Goal: Transaction & Acquisition: Purchase product/service

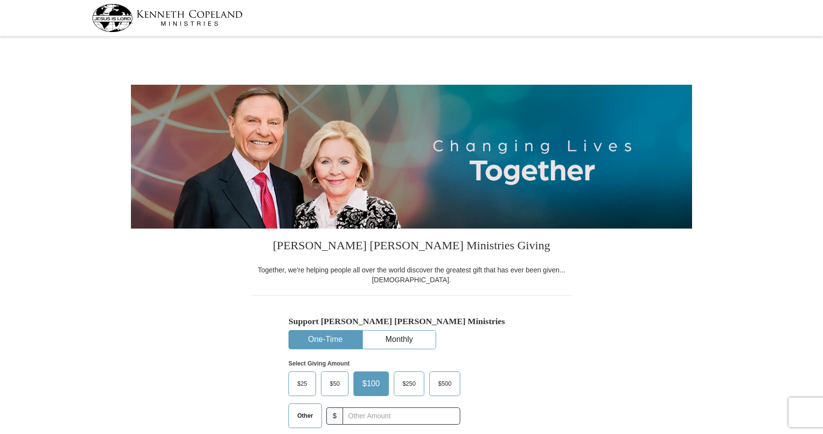
select select "[GEOGRAPHIC_DATA]"
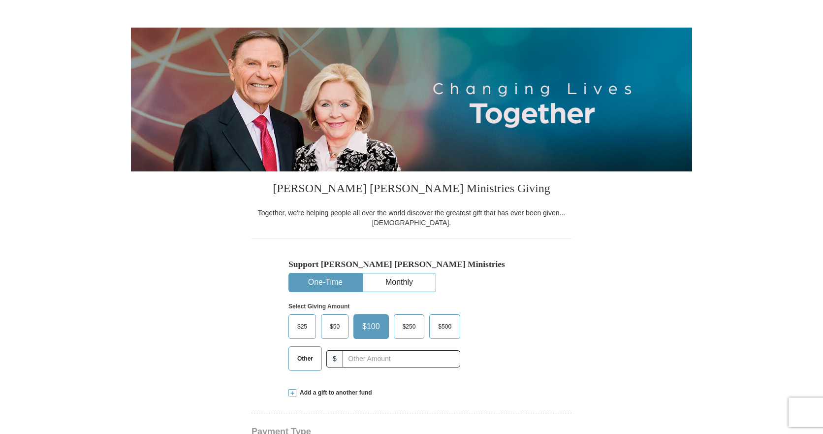
scroll to position [148, 0]
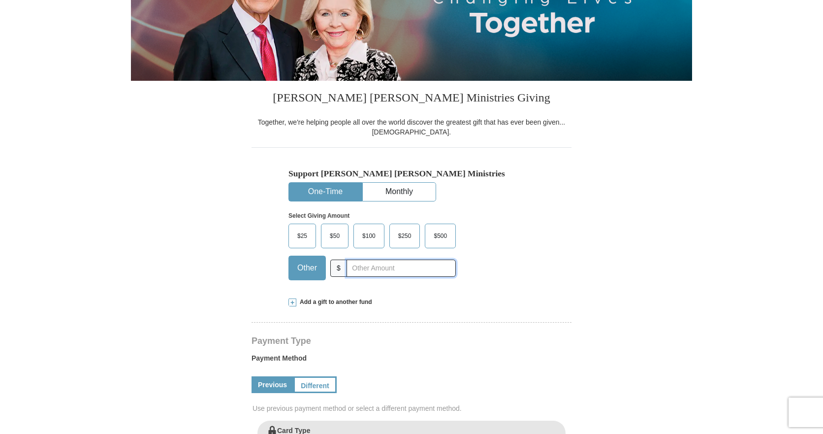
click at [361, 270] on input "text" at bounding box center [401, 267] width 109 height 17
click at [356, 269] on input "text" at bounding box center [401, 267] width 109 height 17
type input "388"
click at [186, 263] on form "[PERSON_NAME] [PERSON_NAME] Ministries Giving Together, we're helping people al…" at bounding box center [411, 422] width 561 height 1061
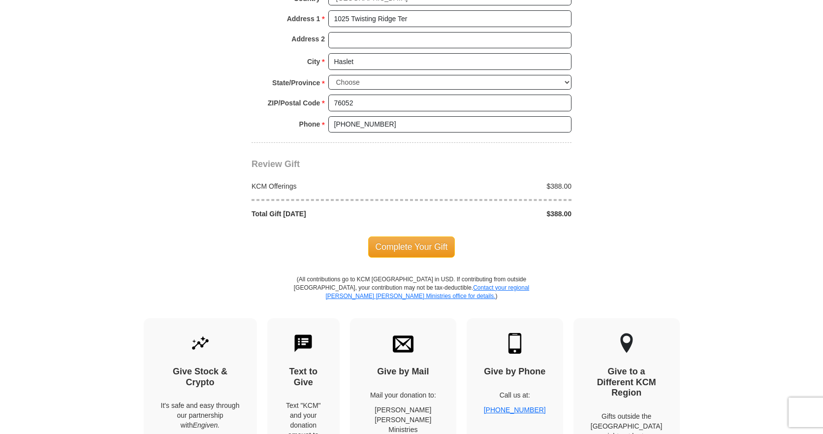
scroll to position [788, 0]
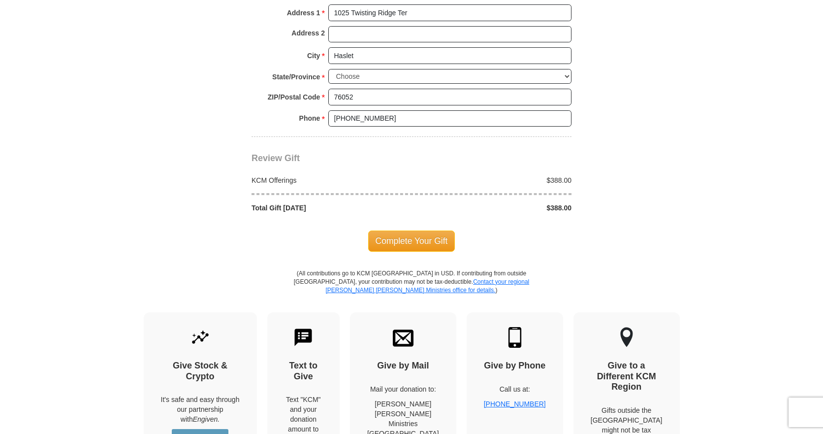
click at [399, 247] on span "Complete Your Gift" at bounding box center [411, 240] width 87 height 21
